Goal: Task Accomplishment & Management: Manage account settings

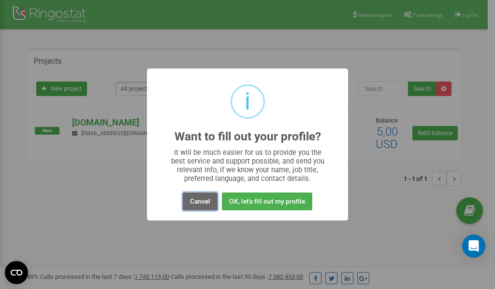
click at [197, 204] on button "Cancel" at bounding box center [200, 202] width 35 height 18
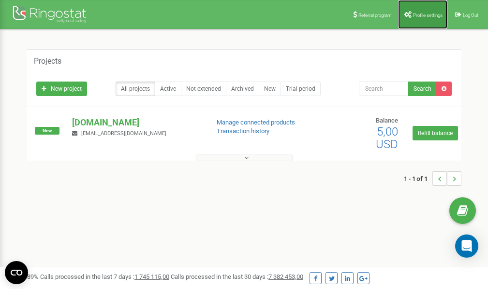
click at [419, 14] on span "Profile settings" at bounding box center [427, 15] width 29 height 5
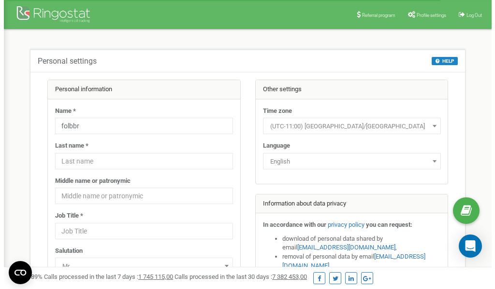
scroll to position [48, 0]
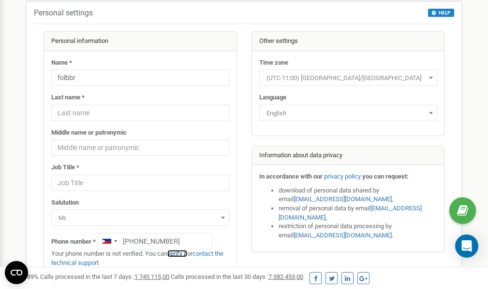
click at [179, 255] on link "verify it" at bounding box center [177, 253] width 20 height 7
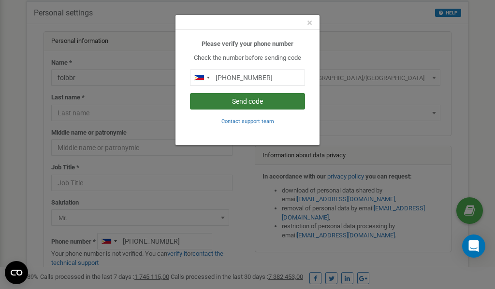
click at [231, 99] on button "Send code" at bounding box center [247, 101] width 115 height 16
